Goal: Task Accomplishment & Management: Use online tool/utility

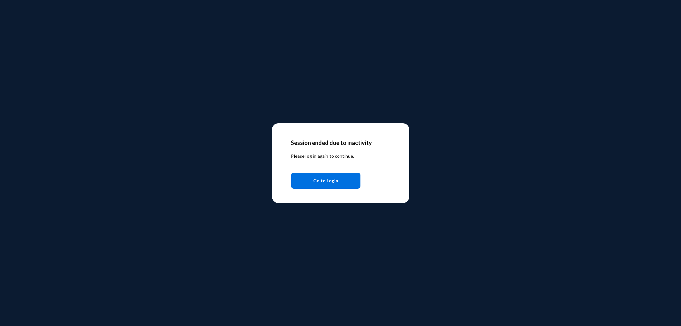
click at [325, 183] on span "Go to Login" at bounding box center [325, 180] width 25 height 11
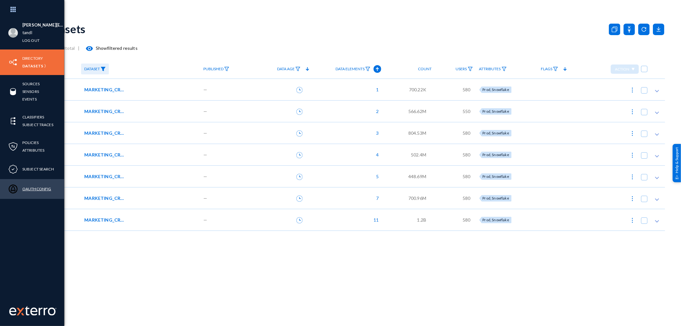
click at [35, 187] on link "OAuthConfig" at bounding box center [36, 188] width 29 height 7
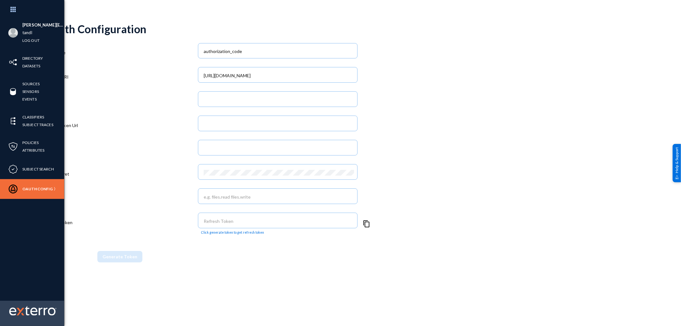
click at [19, 310] on img at bounding box center [21, 312] width 8 height 8
click at [16, 11] on img at bounding box center [13, 10] width 19 height 14
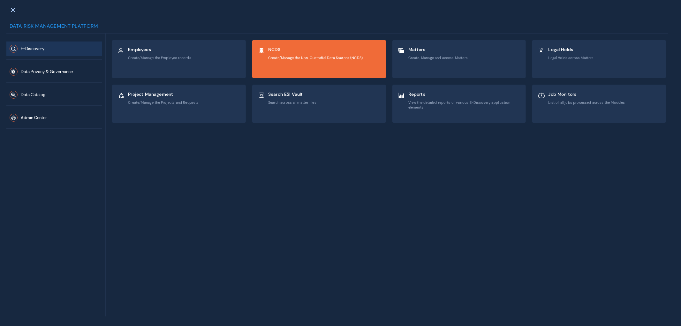
click at [307, 62] on div "NCDS Create/Manage the Non-Custodial Data Sources (NCDS)" at bounding box center [319, 59] width 133 height 38
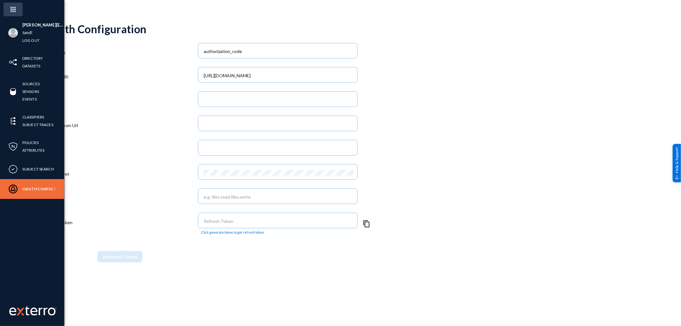
click at [13, 9] on img at bounding box center [13, 10] width 19 height 14
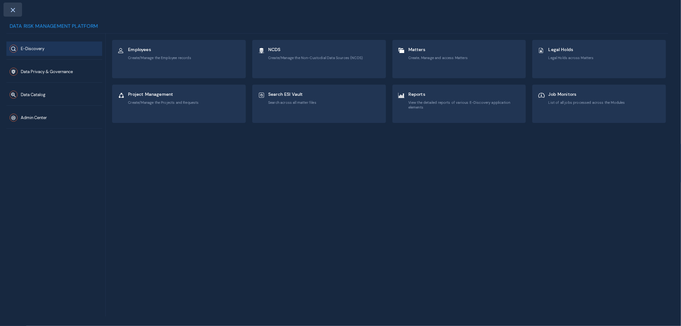
click at [16, 13] on div at bounding box center [13, 10] width 19 height 14
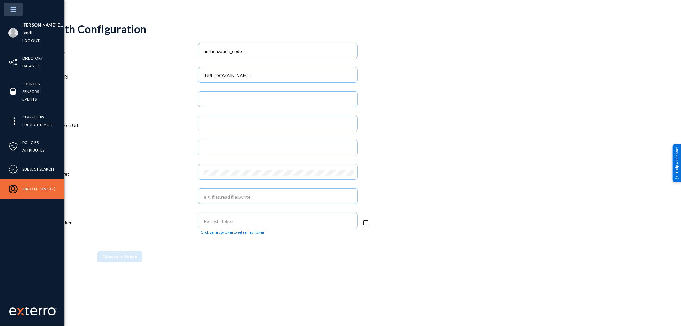
click at [14, 10] on img at bounding box center [13, 10] width 19 height 14
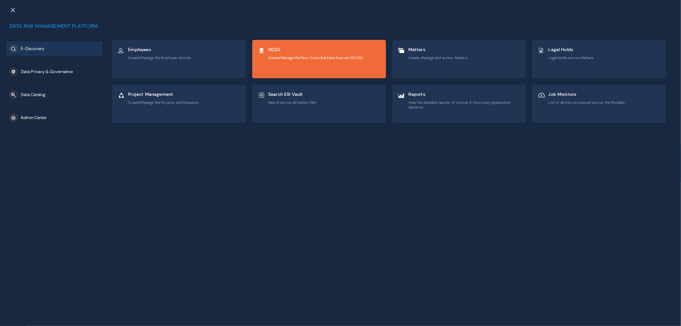
click at [304, 51] on span "NCDS" at bounding box center [315, 50] width 95 height 6
